Goal: Task Accomplishment & Management: Complete application form

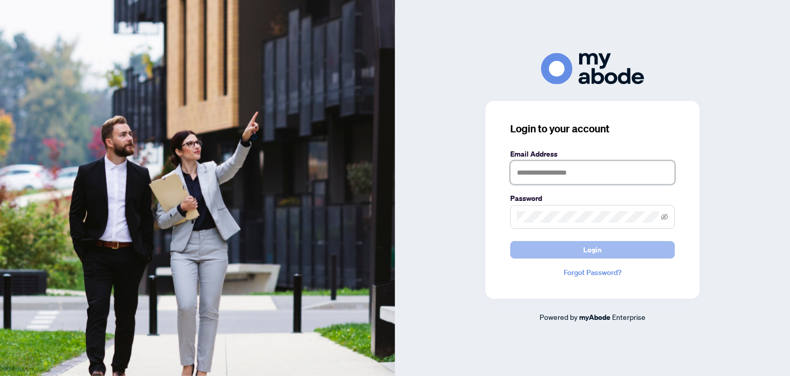
type input "**********"
click at [591, 250] on span "Login" at bounding box center [593, 249] width 19 height 16
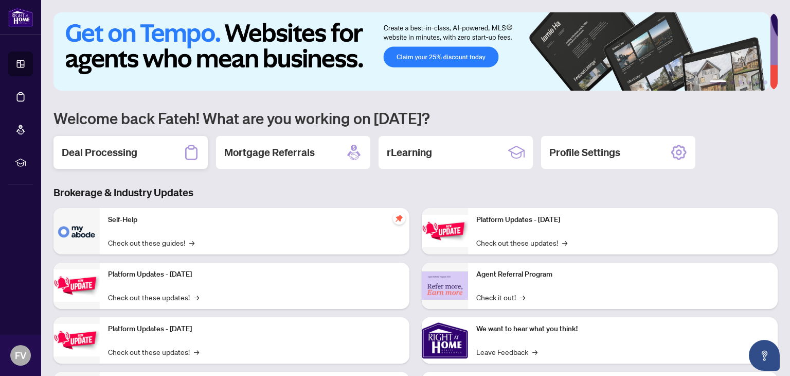
click at [117, 151] on h2 "Deal Processing" at bounding box center [100, 152] width 76 height 14
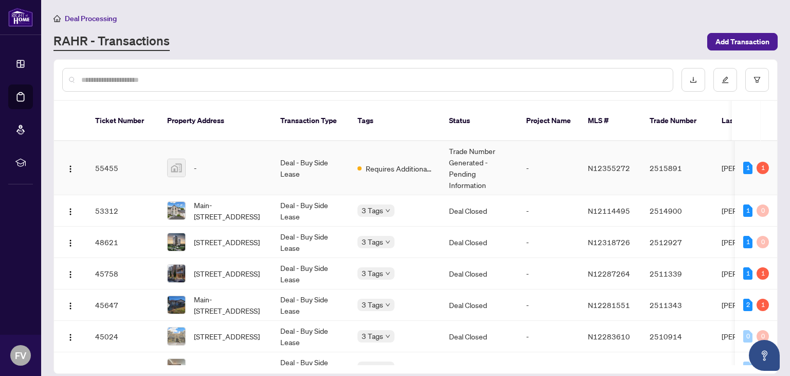
click at [455, 152] on td "Trade Number Generated - Pending Information" at bounding box center [479, 168] width 77 height 54
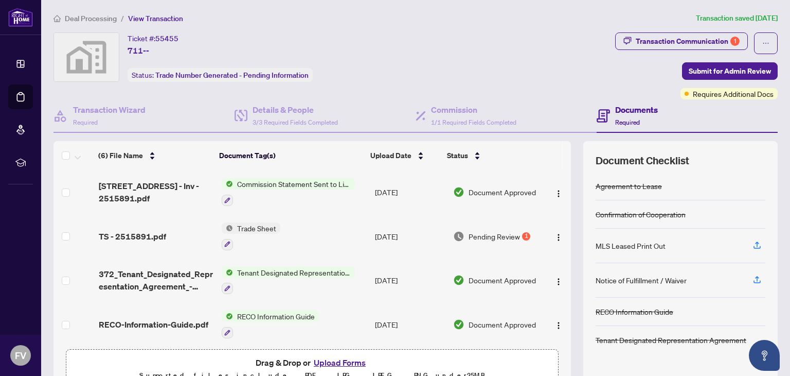
click at [244, 225] on span "Trade Sheet" at bounding box center [256, 227] width 47 height 11
click at [224, 241] on icon "button" at bounding box center [227, 244] width 6 height 6
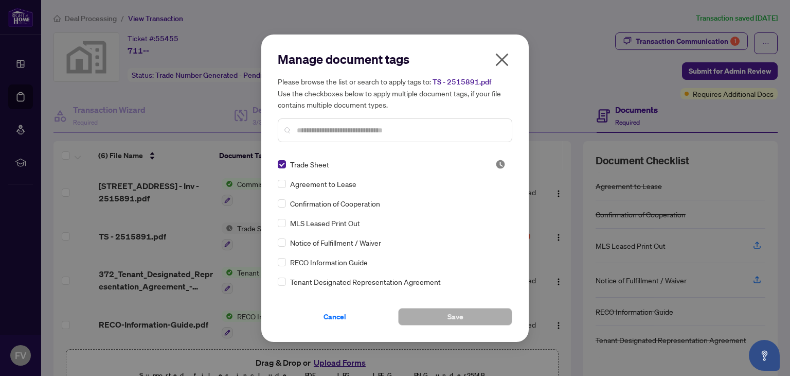
click at [500, 59] on icon "close" at bounding box center [502, 59] width 16 height 16
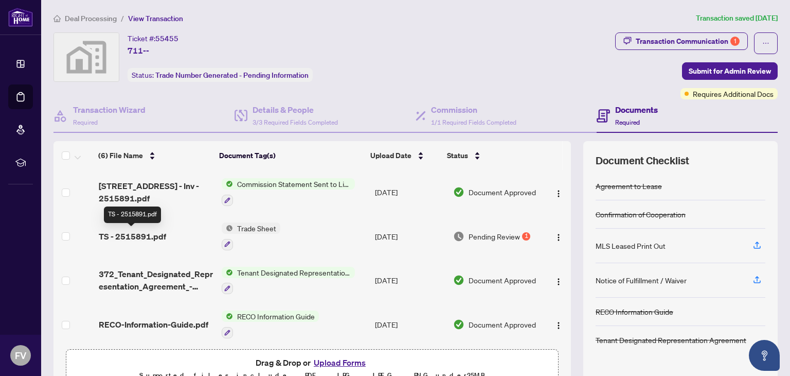
click at [129, 231] on span "TS - 2515891.pdf" at bounding box center [132, 236] width 67 height 12
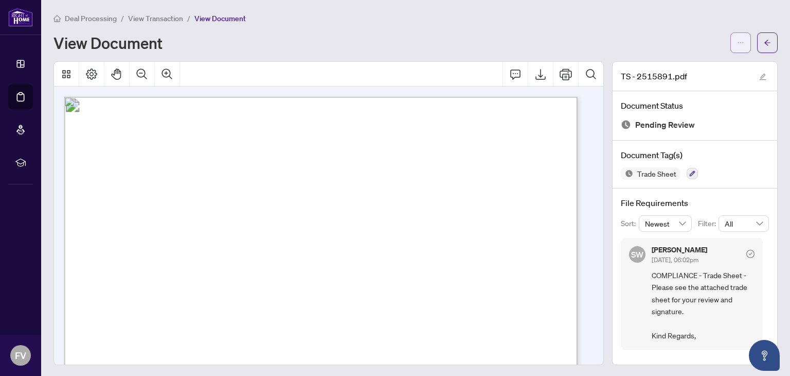
click at [737, 39] on icon "ellipsis" at bounding box center [740, 42] width 7 height 7
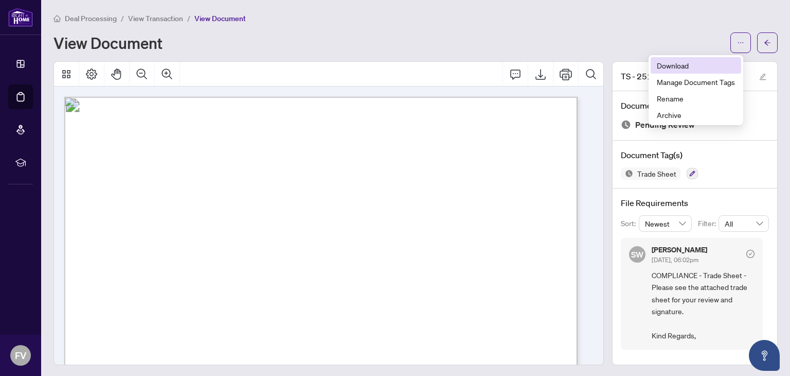
click at [681, 64] on span "Download" at bounding box center [696, 65] width 78 height 11
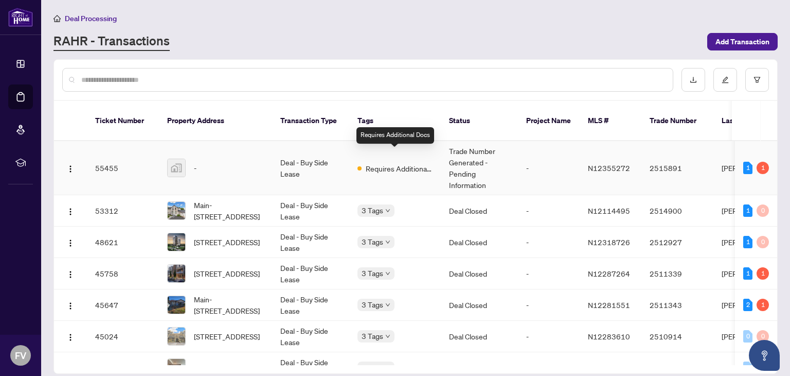
click at [386, 163] on span "Requires Additional Docs" at bounding box center [399, 168] width 67 height 11
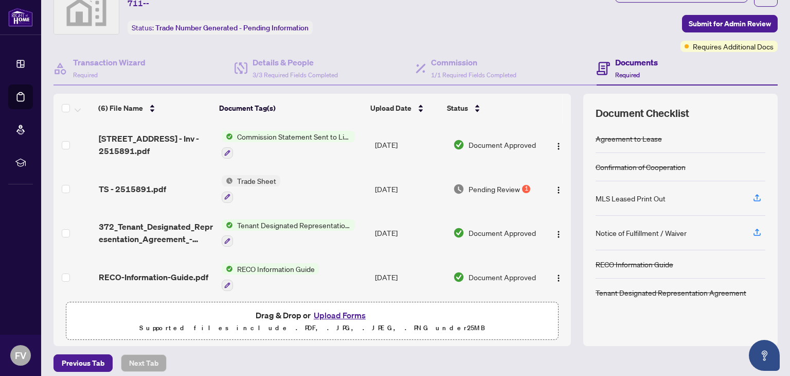
scroll to position [54, 0]
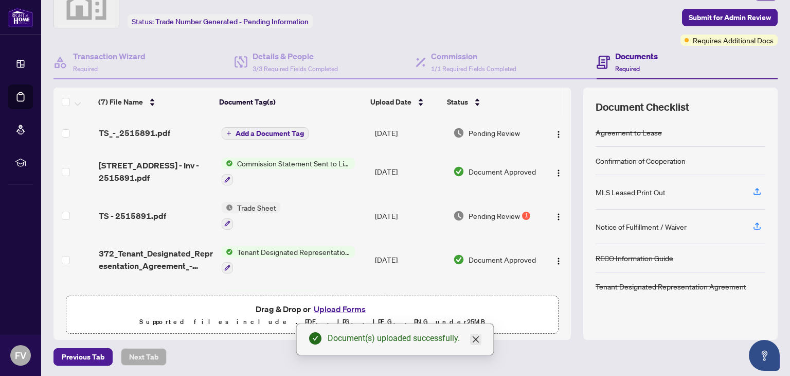
click at [475, 340] on icon "close" at bounding box center [476, 339] width 6 height 6
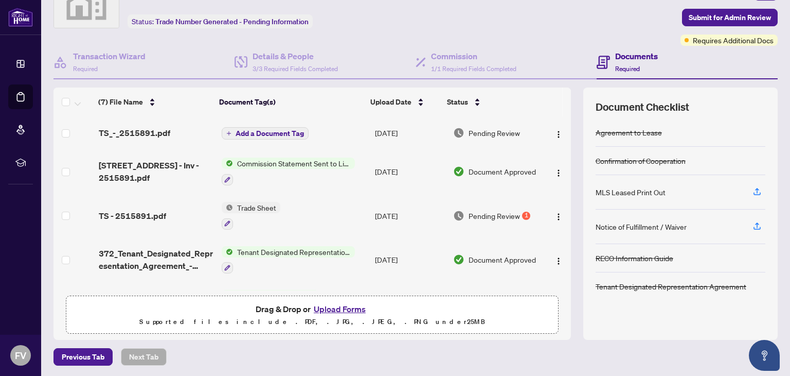
scroll to position [0, 0]
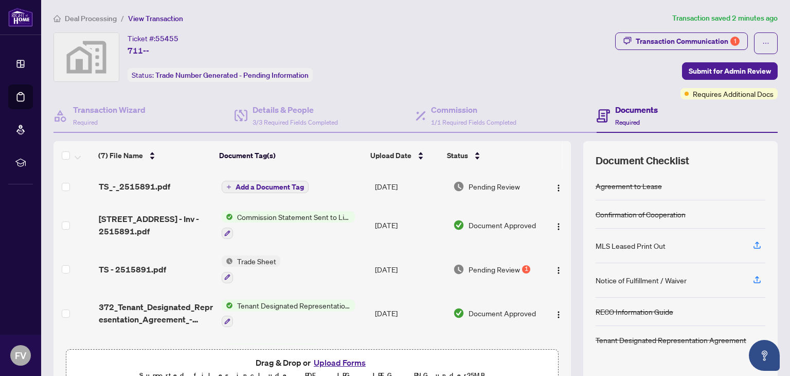
click at [261, 183] on span "Add a Document Tag" at bounding box center [270, 186] width 68 height 7
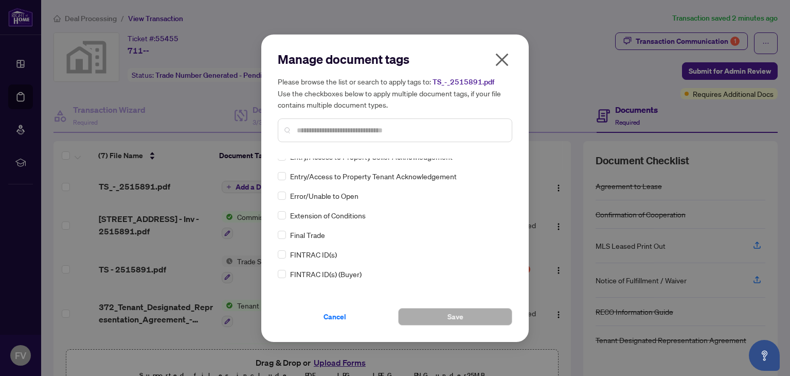
scroll to position [992, 0]
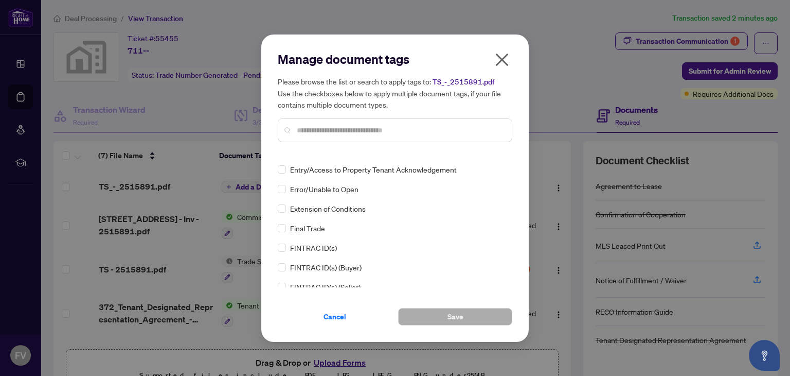
click at [307, 129] on input "text" at bounding box center [400, 130] width 207 height 11
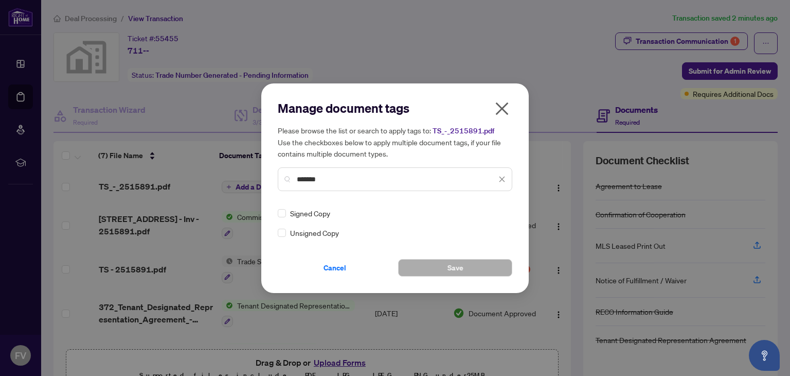
scroll to position [0, 0]
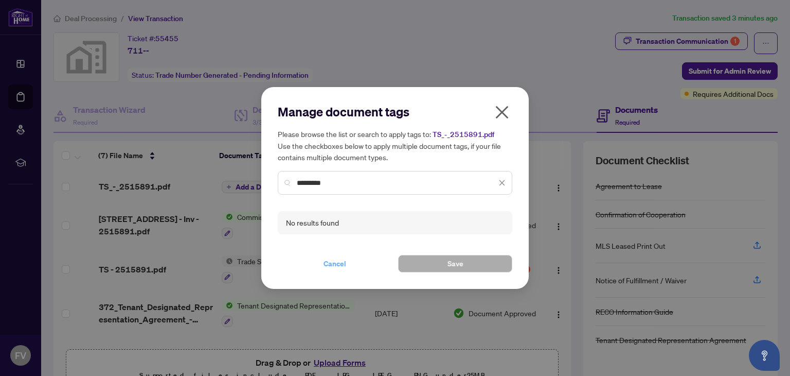
type input "*********"
click at [334, 262] on span "Cancel" at bounding box center [335, 263] width 23 height 16
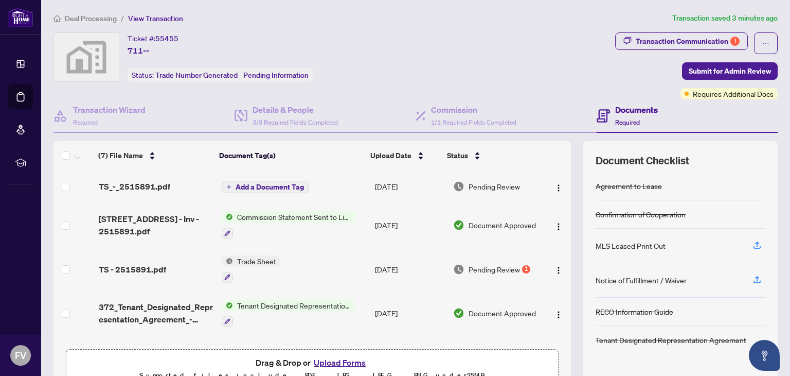
click at [269, 183] on span "Add a Document Tag" at bounding box center [270, 186] width 68 height 7
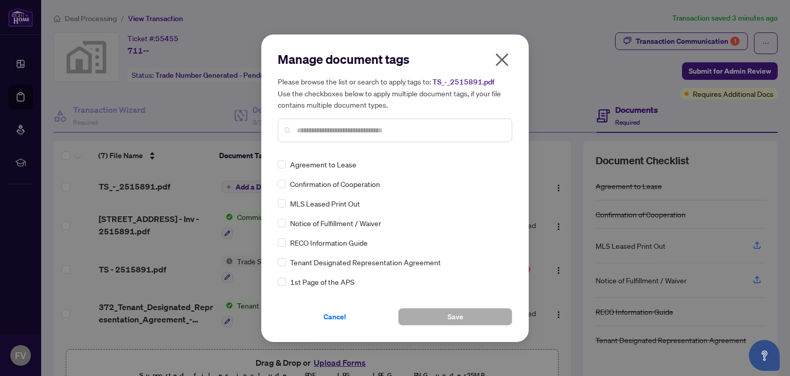
click at [307, 127] on input "text" at bounding box center [400, 130] width 207 height 11
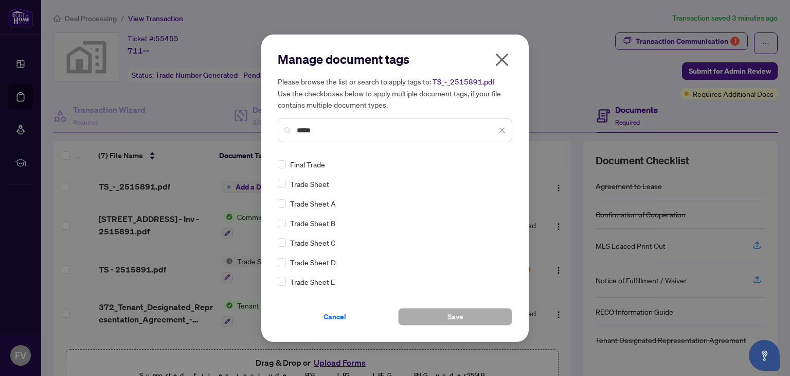
type input "*****"
click at [451, 316] on span "Save" at bounding box center [456, 316] width 16 height 16
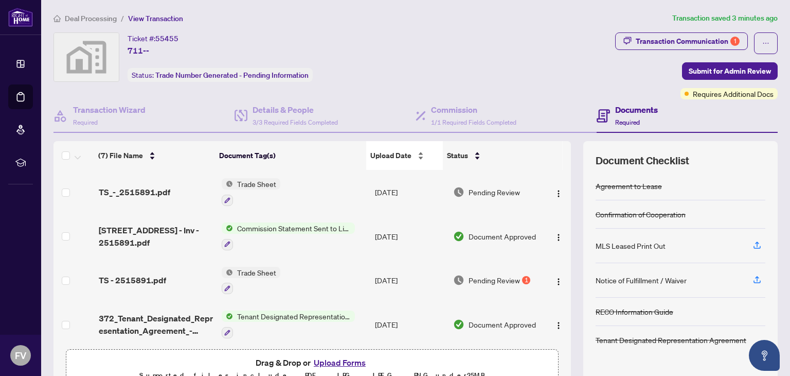
scroll to position [55, 0]
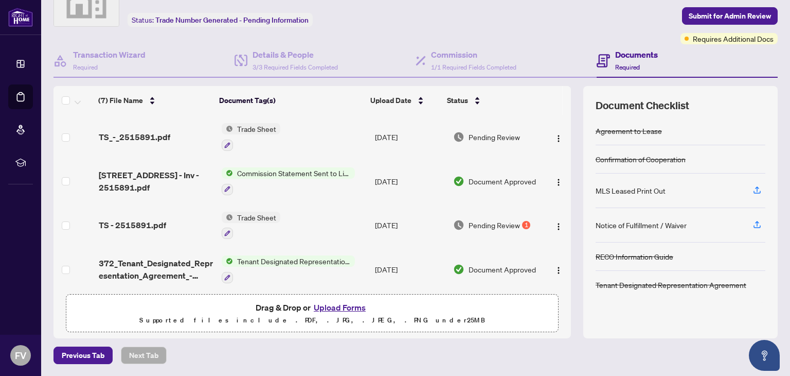
click at [329, 305] on button "Upload Forms" at bounding box center [340, 307] width 58 height 13
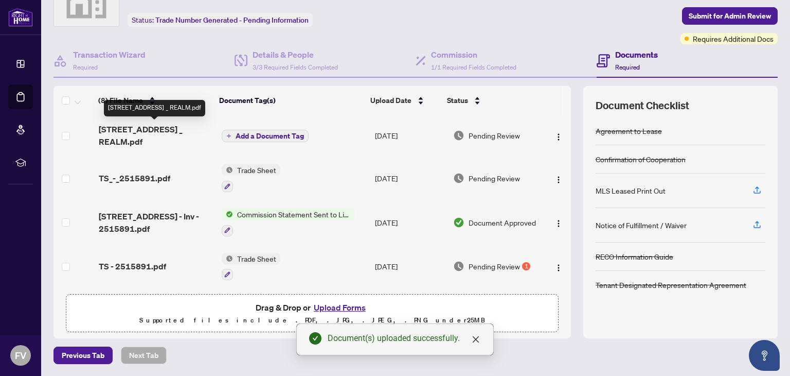
click at [132, 126] on span "185 Deerfield Rd 711 _ REALM.pdf" at bounding box center [156, 135] width 115 height 25
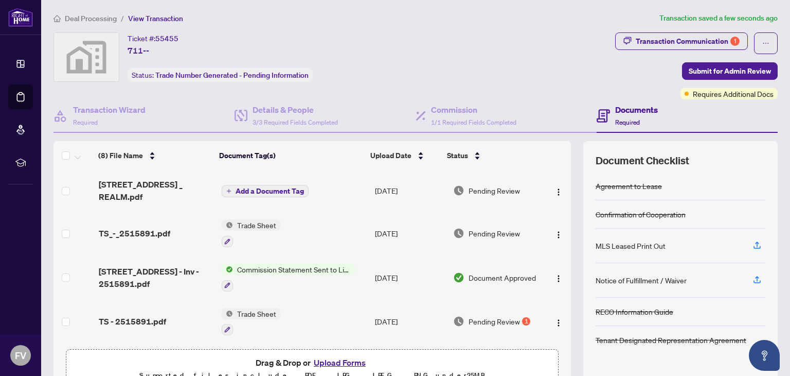
click at [259, 187] on span "Add a Document Tag" at bounding box center [270, 190] width 68 height 7
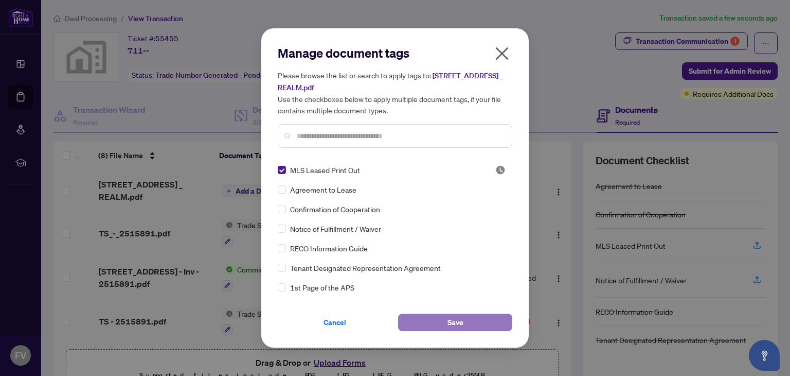
click at [451, 318] on span "Save" at bounding box center [456, 322] width 16 height 16
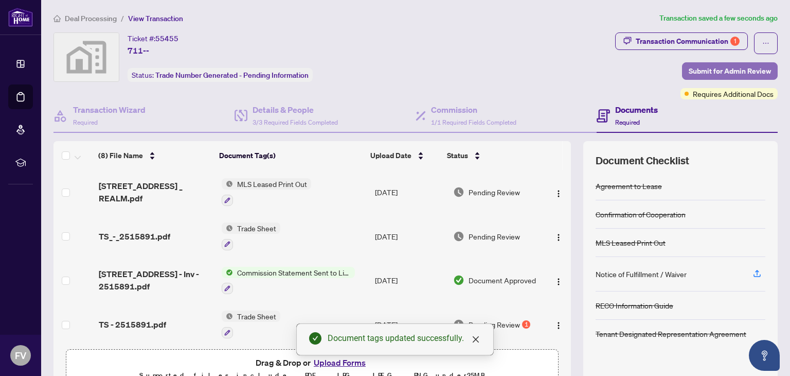
click at [722, 68] on span "Submit for Admin Review" at bounding box center [730, 71] width 82 height 16
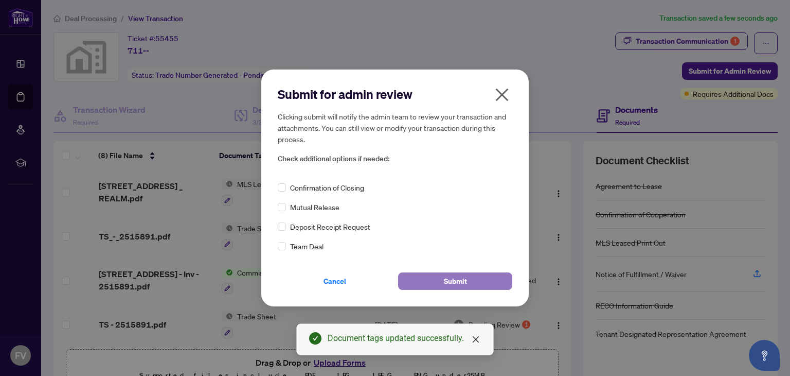
click at [461, 279] on span "Submit" at bounding box center [455, 281] width 23 height 16
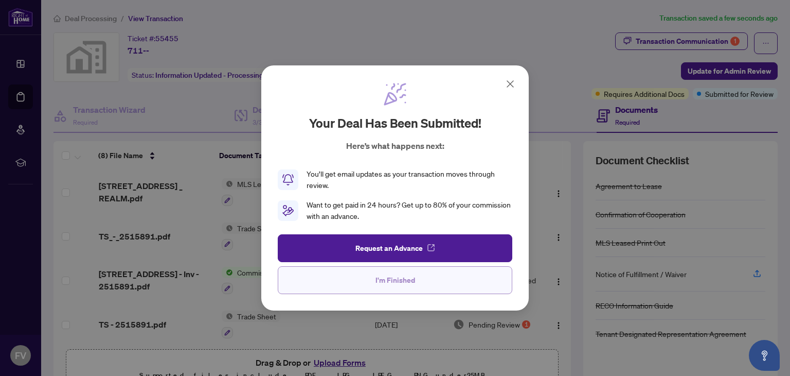
click at [397, 280] on span "I'm Finished" at bounding box center [396, 280] width 40 height 16
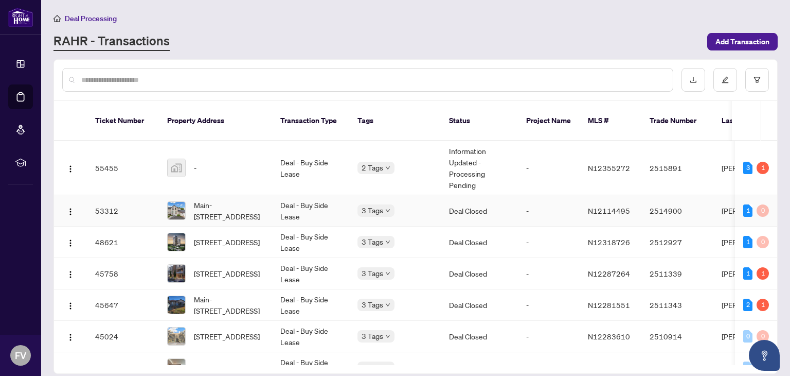
click at [468, 197] on td "Deal Closed" at bounding box center [479, 210] width 77 height 31
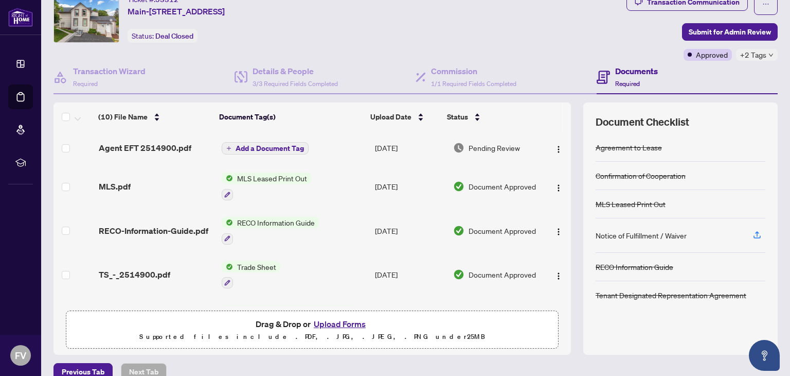
scroll to position [39, 0]
click at [159, 147] on span "Agent EFT 2514900.pdf" at bounding box center [145, 148] width 93 height 12
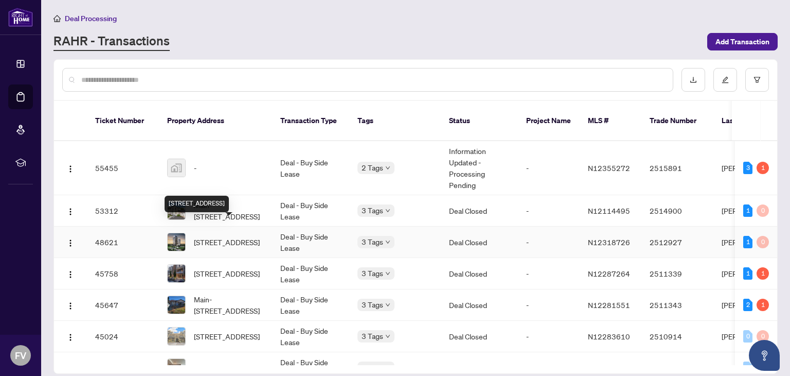
click at [222, 236] on span "801-85 Oneida Cres, Richmond Hill, Ontario L4B 0A6, Canada" at bounding box center [227, 241] width 66 height 11
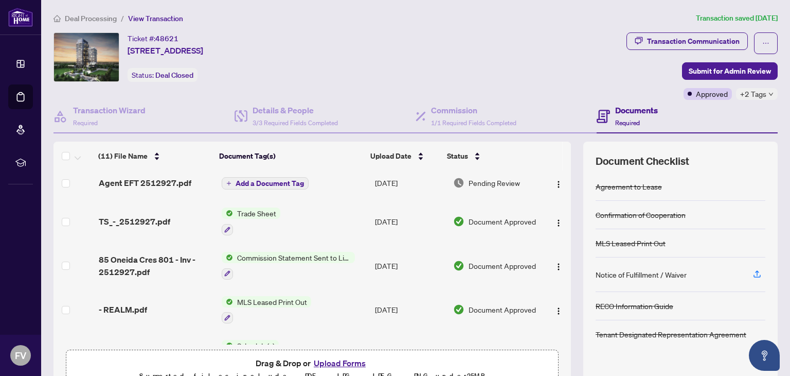
scroll to position [4, 0]
click at [156, 177] on span "Agent EFT 2512927.pdf" at bounding box center [145, 183] width 93 height 12
